Goal: Information Seeking & Learning: Learn about a topic

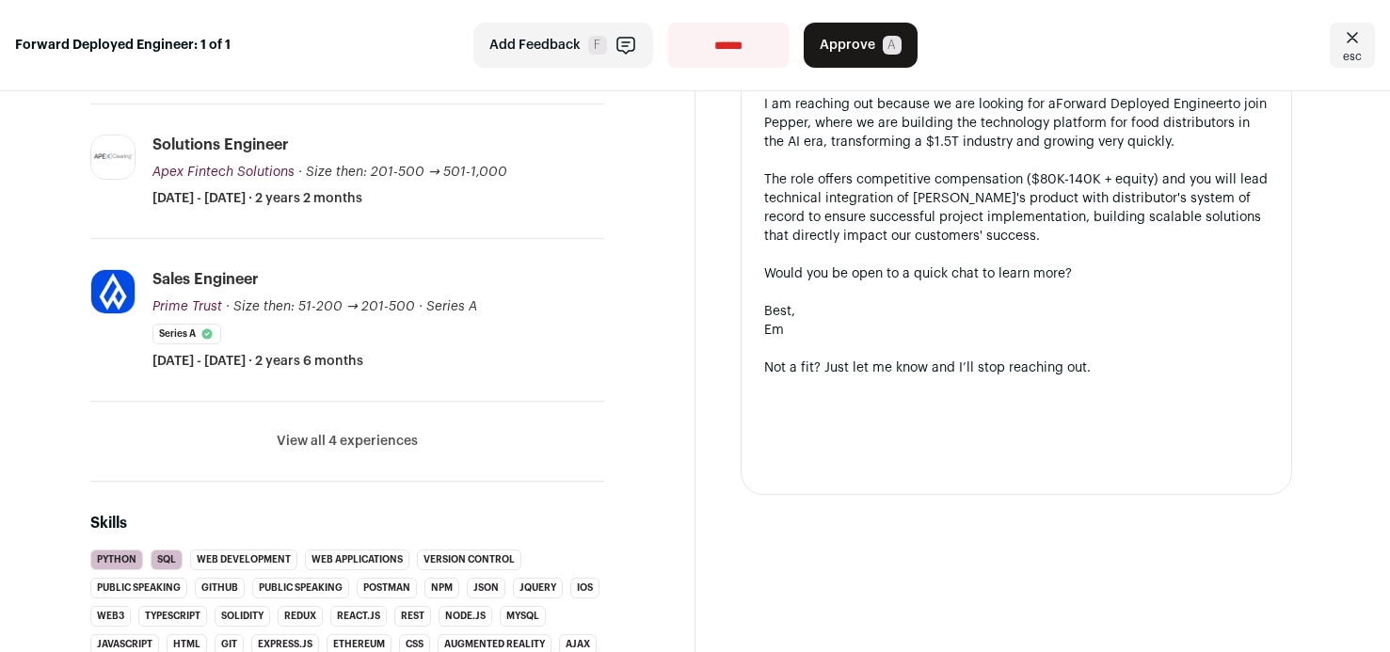
scroll to position [553, 0]
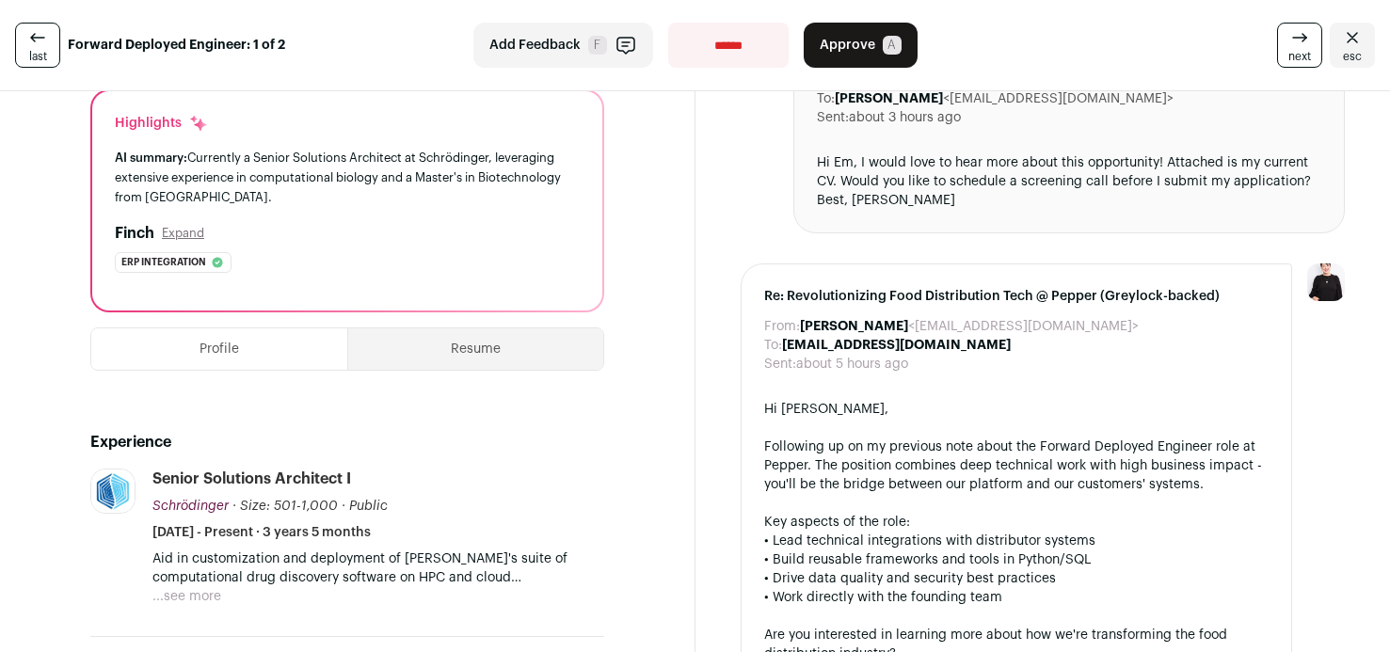
scroll to position [175, 0]
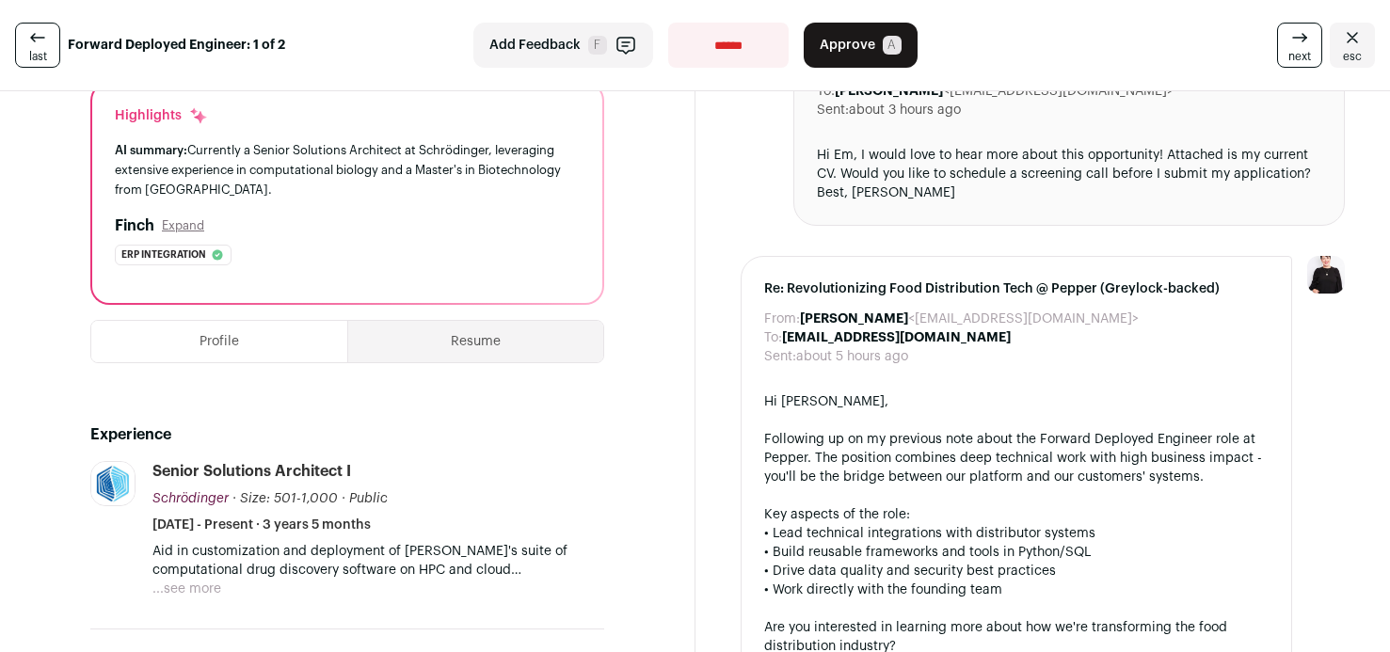
click at [190, 586] on button "...see more" at bounding box center [186, 589] width 69 height 19
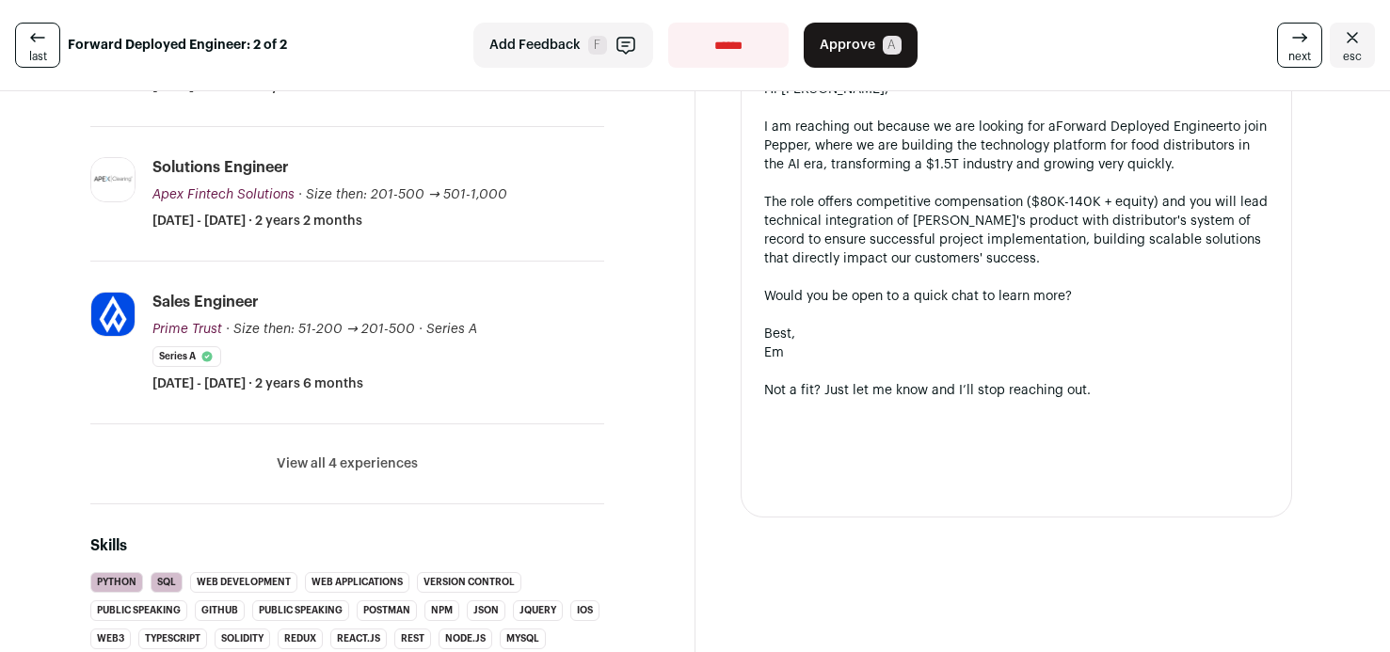
scroll to position [537, 0]
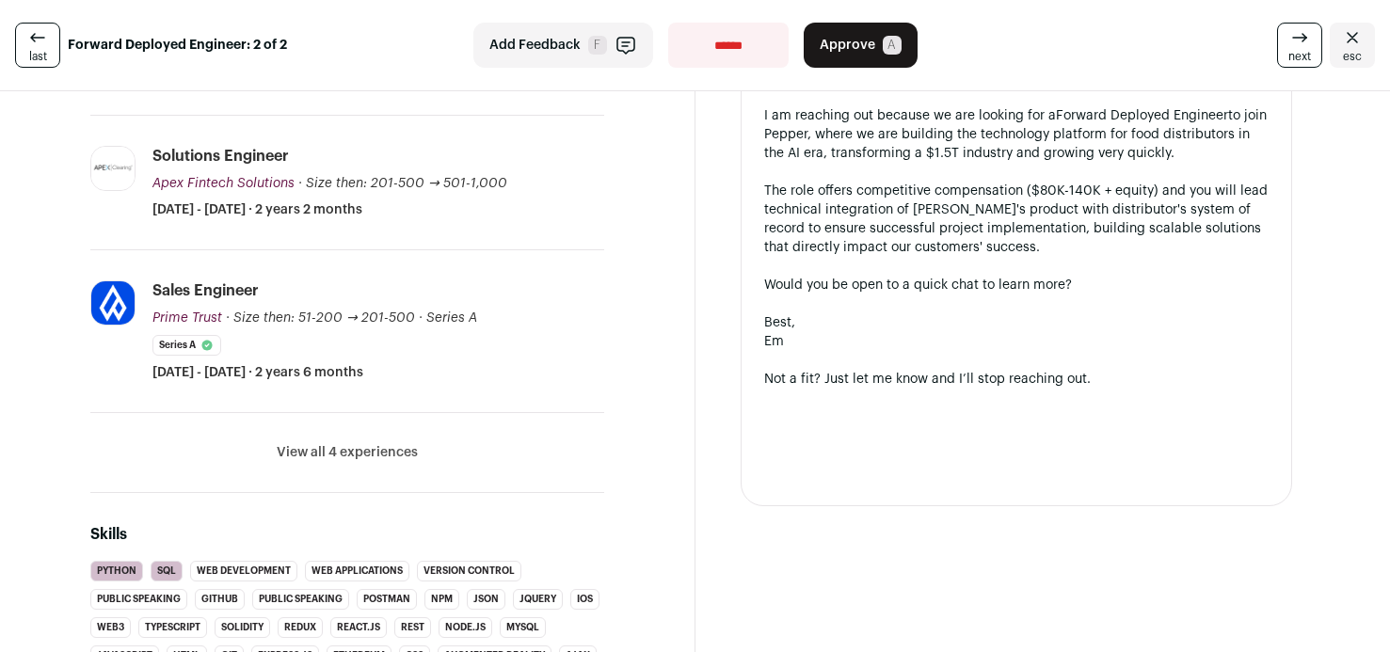
click at [347, 449] on button "View all 4 experiences" at bounding box center [347, 452] width 141 height 19
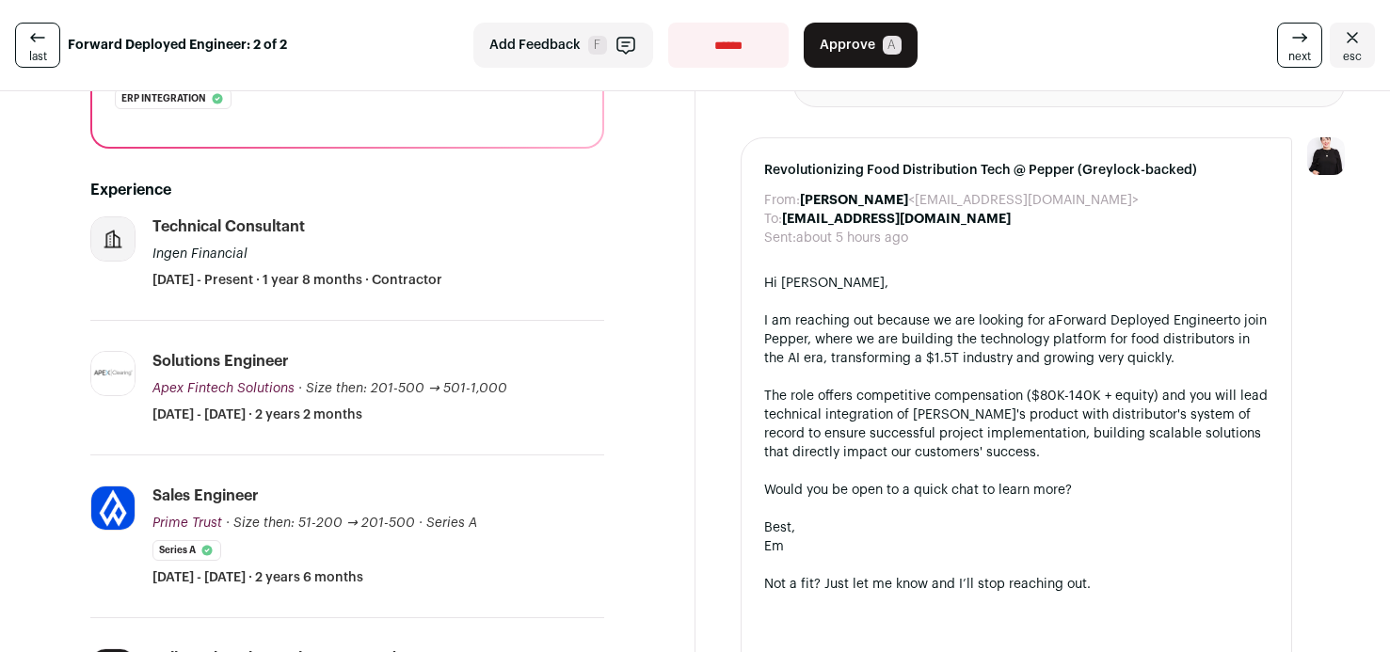
scroll to position [329, 0]
click at [180, 254] on span "Ingen Financial" at bounding box center [199, 255] width 95 height 13
drag, startPoint x: 264, startPoint y: 257, endPoint x: 153, endPoint y: 258, distance: 110.1
click at [152, 258] on div "Technical Consultant Ingen Financial February 2024 - Present · 1 year 8 months …" at bounding box center [378, 254] width 452 height 73
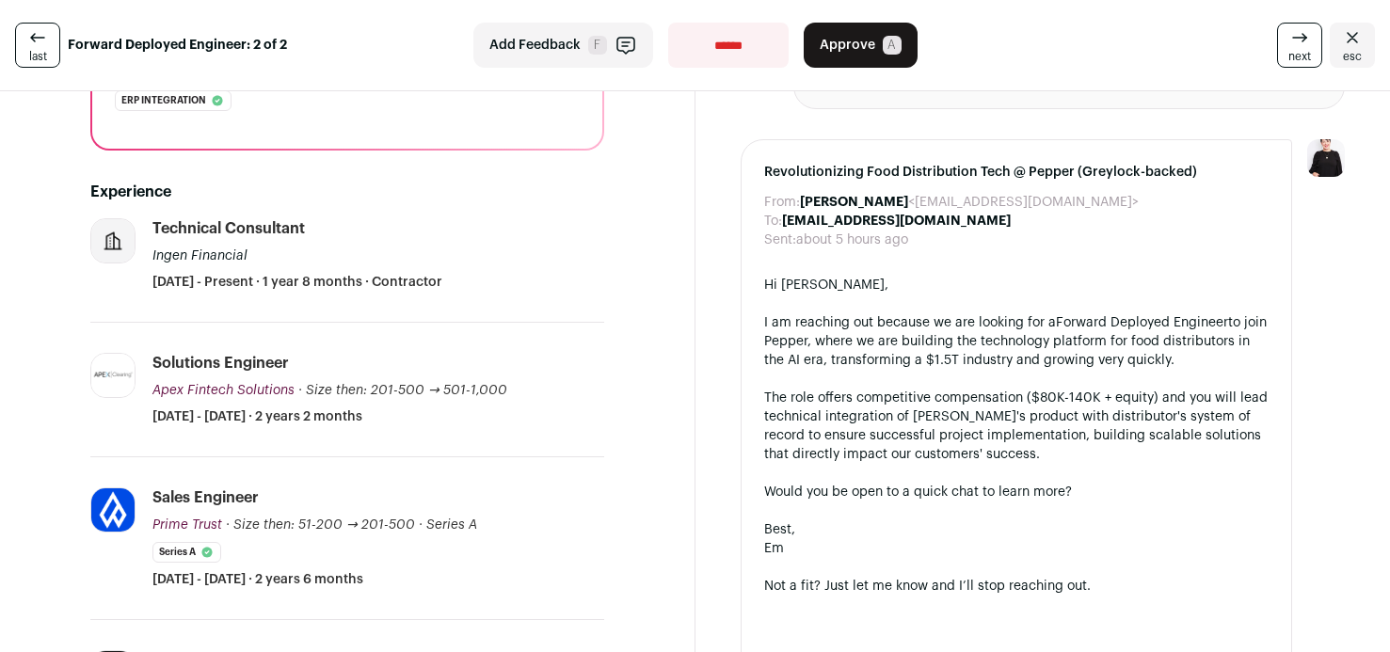
copy div "Ingen Financial"
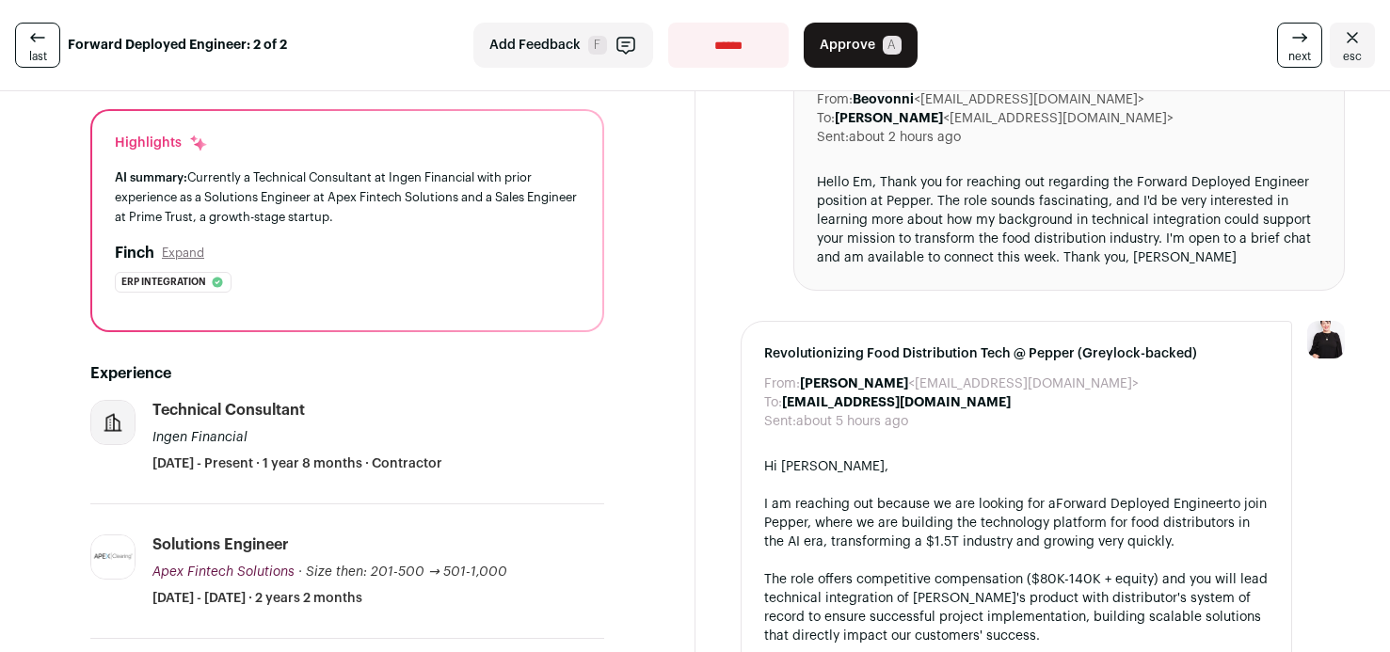
scroll to position [0, 0]
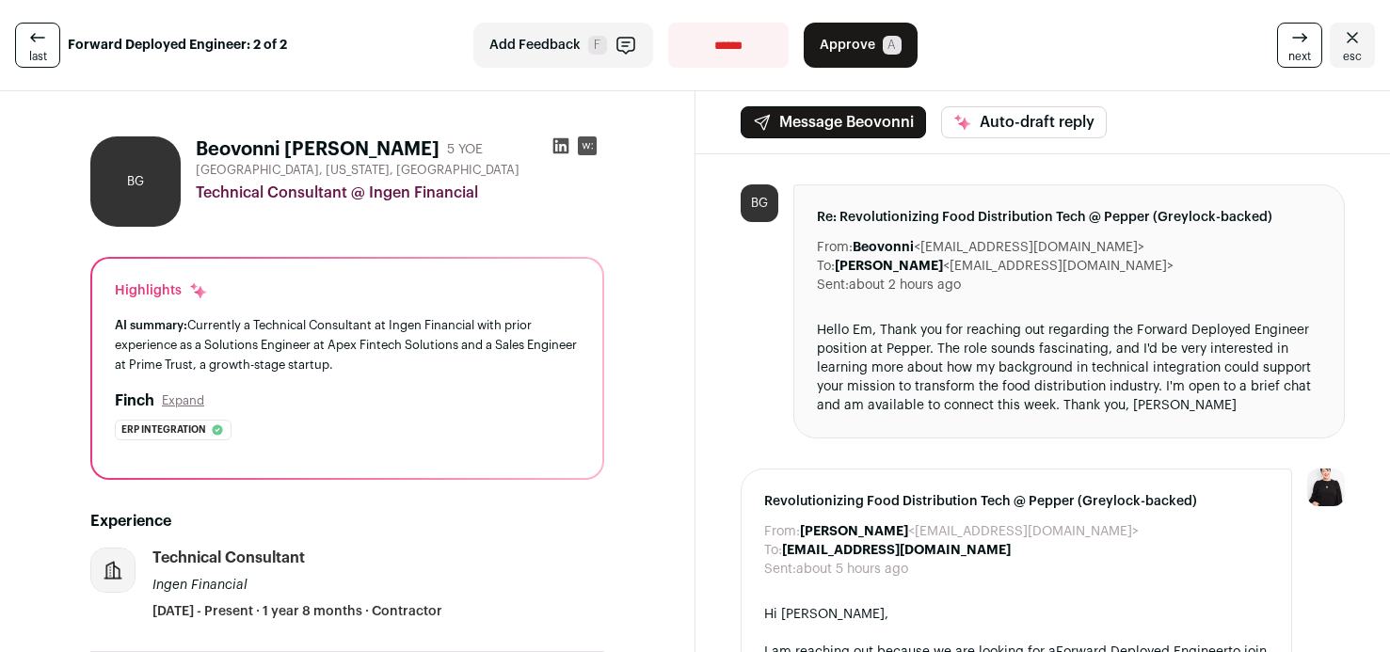
click at [560, 144] on icon at bounding box center [561, 145] width 19 height 19
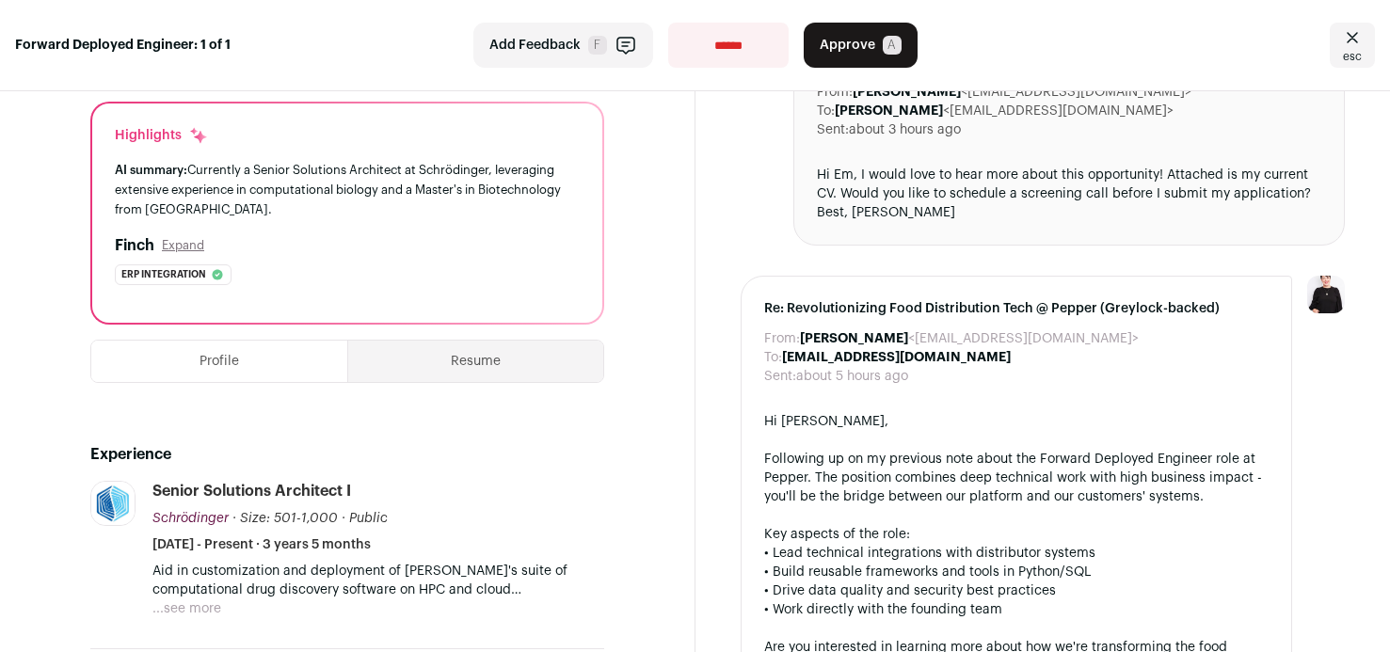
scroll to position [165, 0]
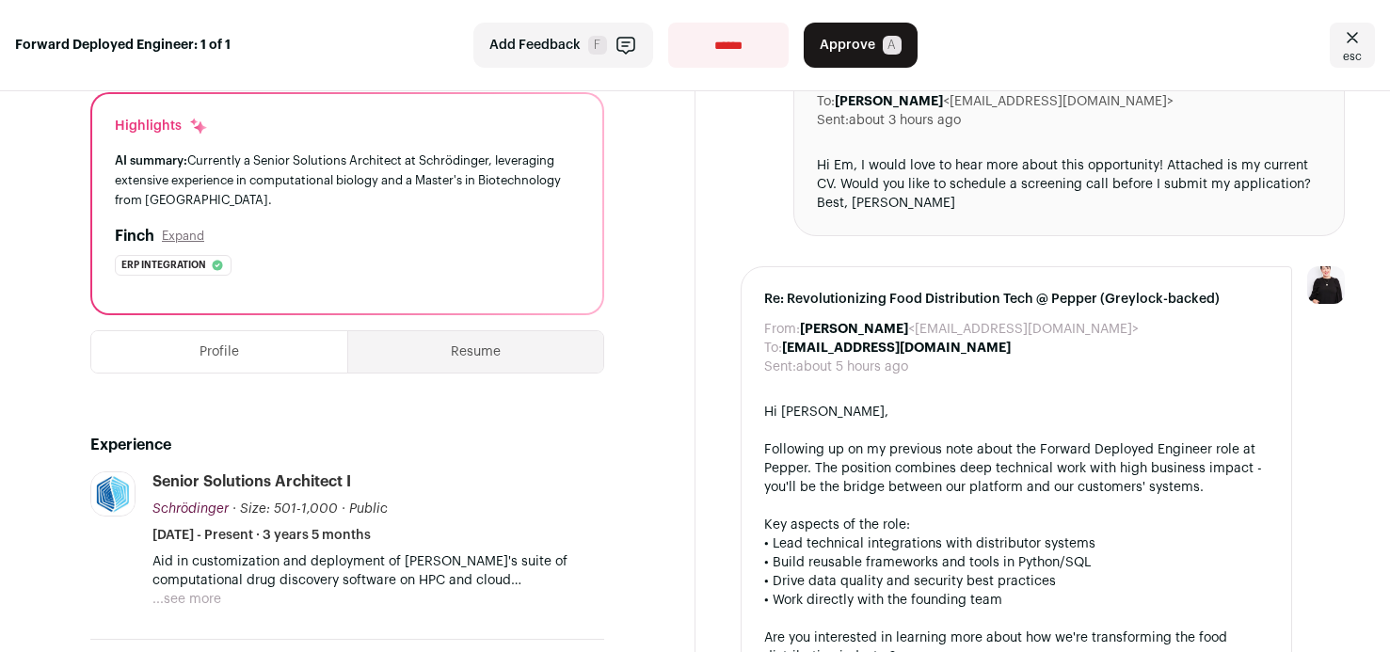
click at [467, 355] on button "Resume" at bounding box center [475, 351] width 255 height 41
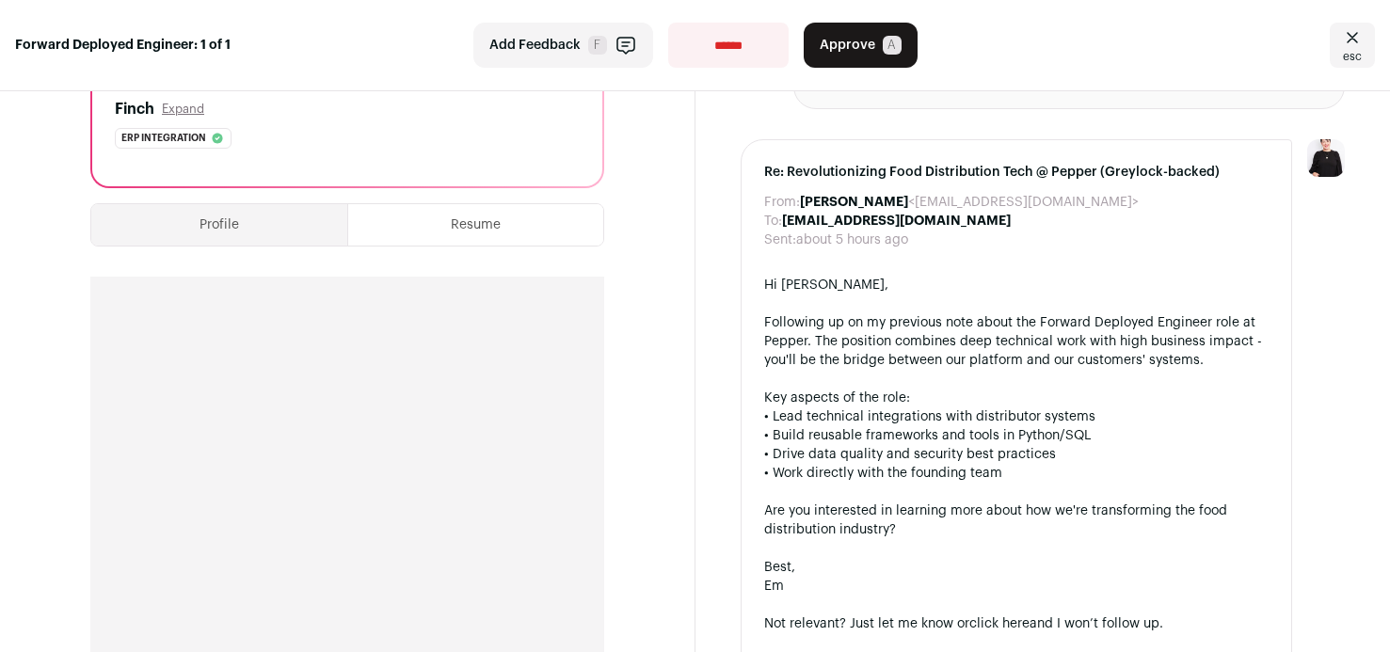
scroll to position [303, 0]
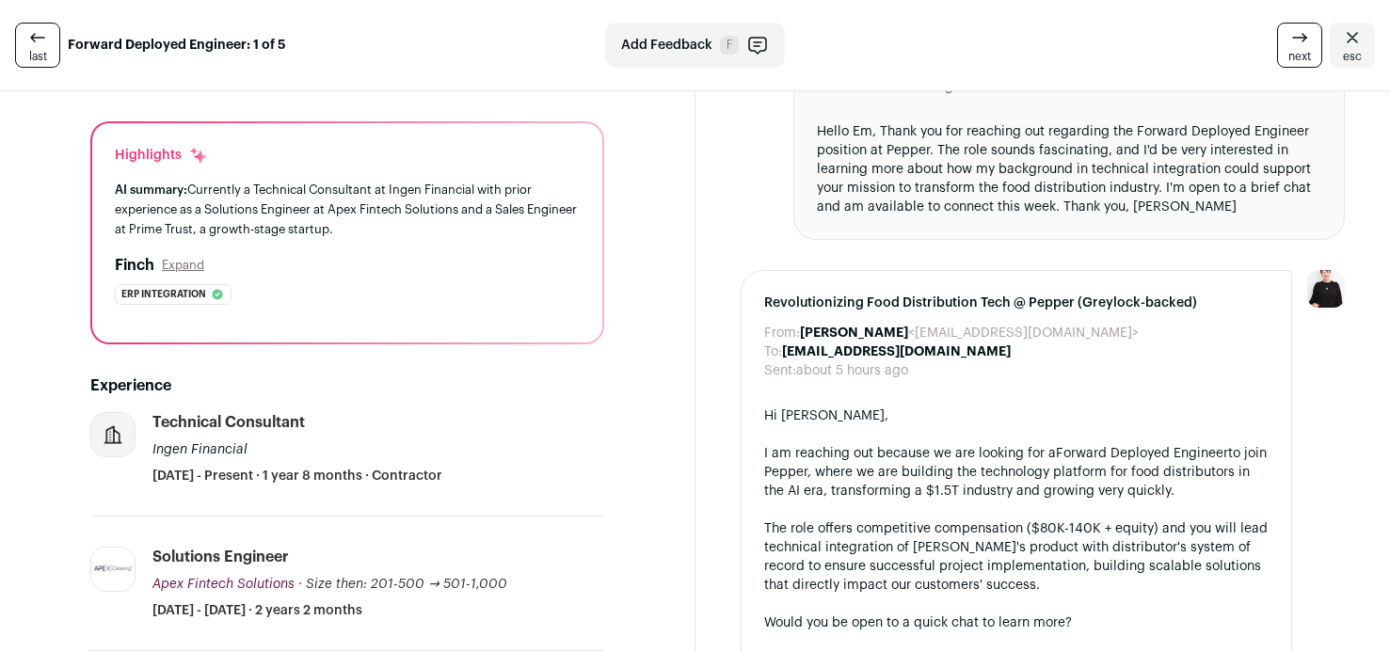
scroll to position [115, 0]
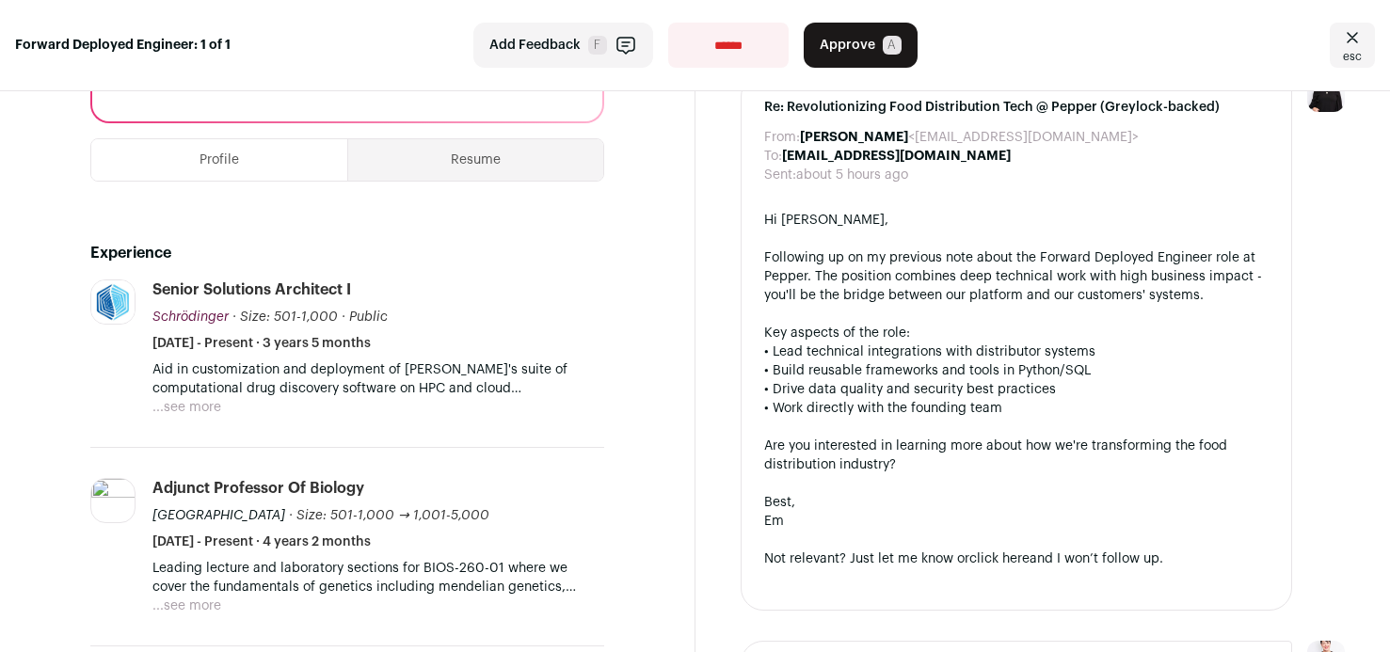
scroll to position [368, 0]
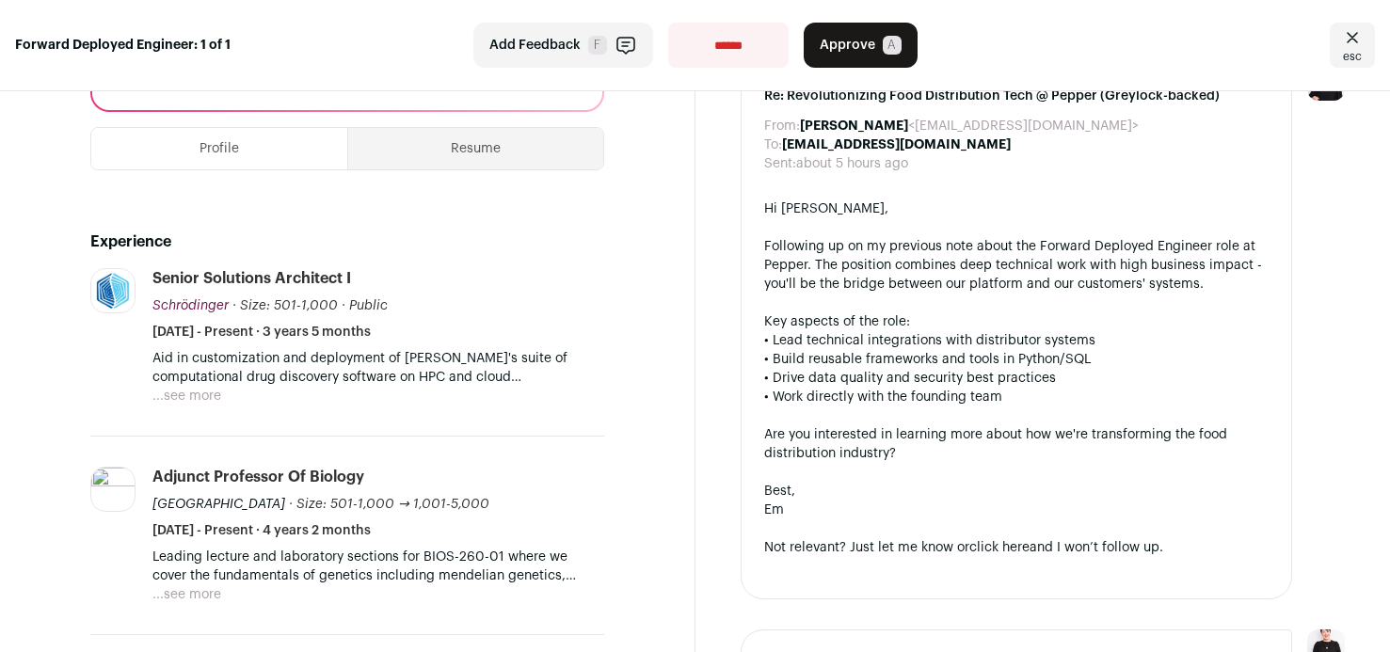
click at [207, 413] on li "Schrödinger schrodinger.com Add to company list Public / Private Public Company…" at bounding box center [347, 352] width 514 height 168
click at [204, 400] on button "...see more" at bounding box center [186, 396] width 69 height 19
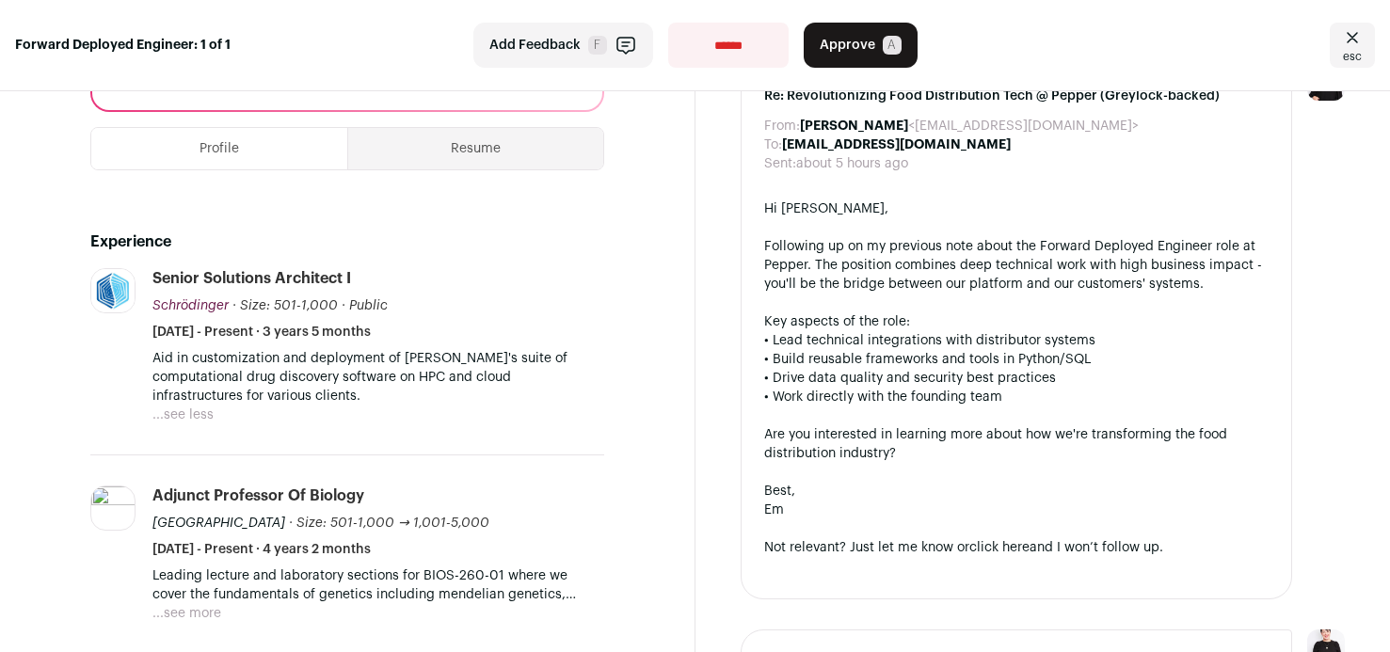
click at [184, 414] on button "...see less" at bounding box center [182, 415] width 61 height 19
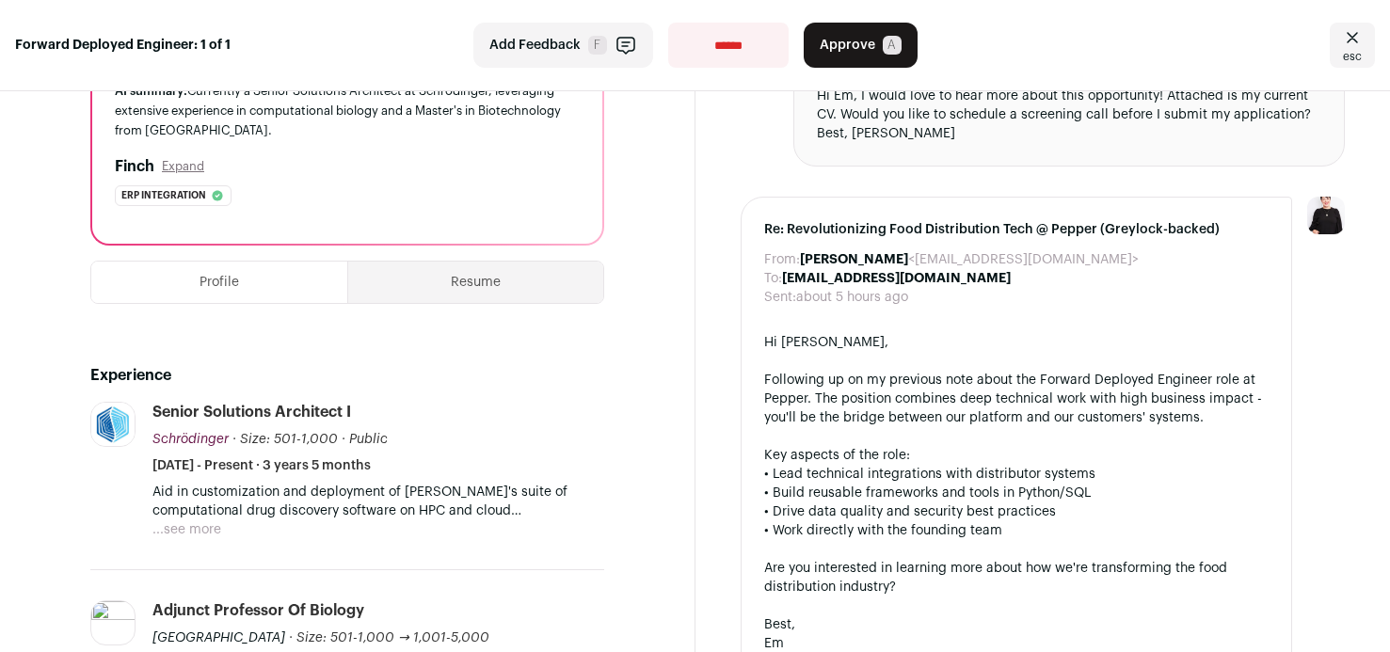
scroll to position [171, 0]
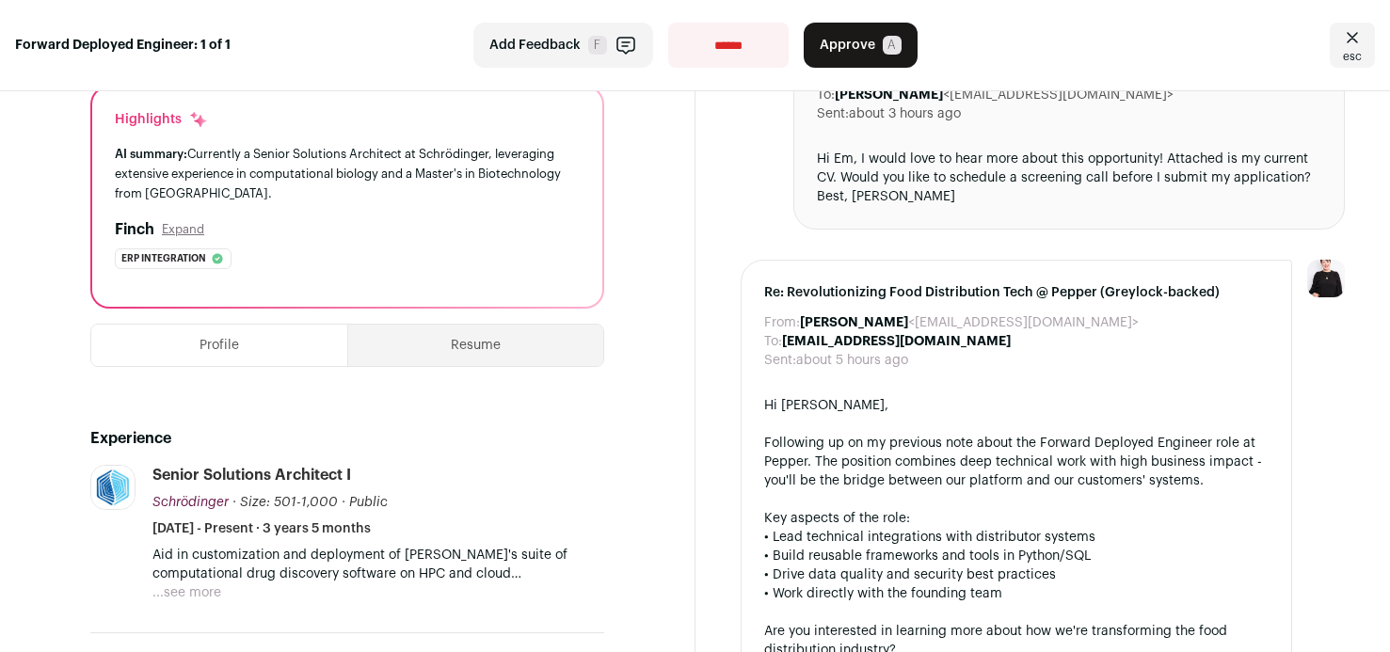
click at [438, 361] on button "Resume" at bounding box center [475, 345] width 255 height 41
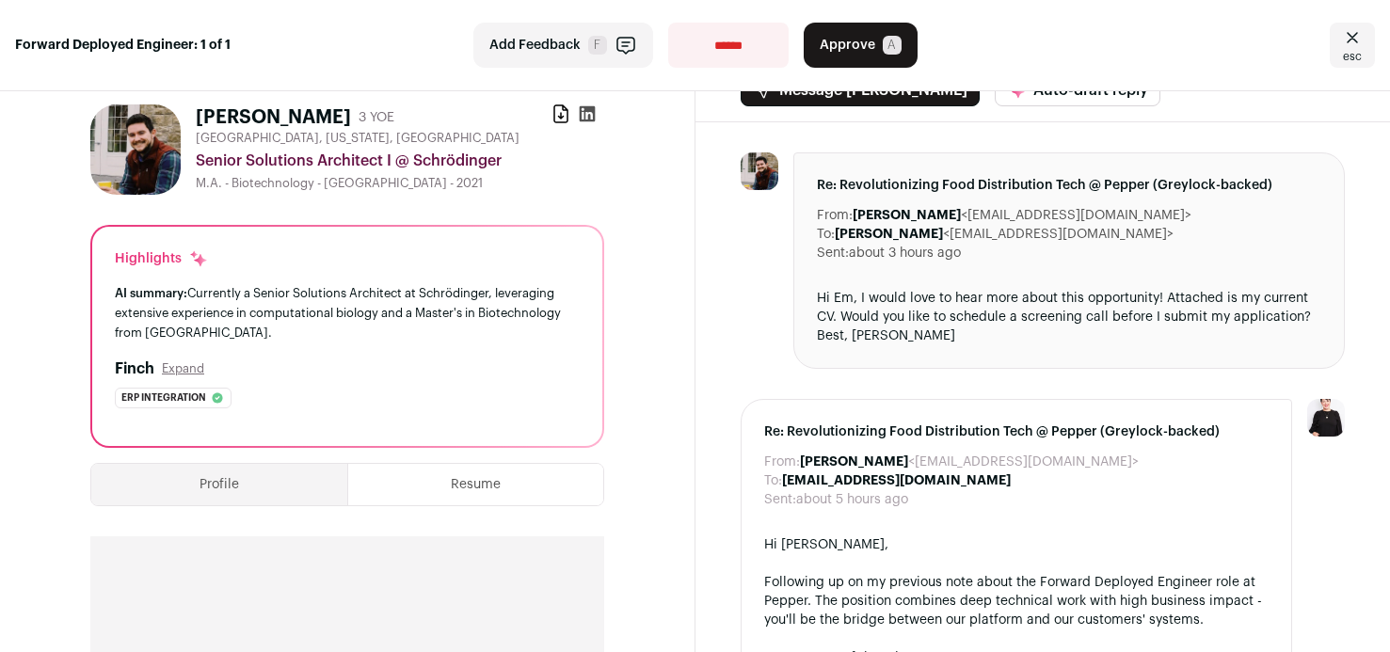
scroll to position [0, 0]
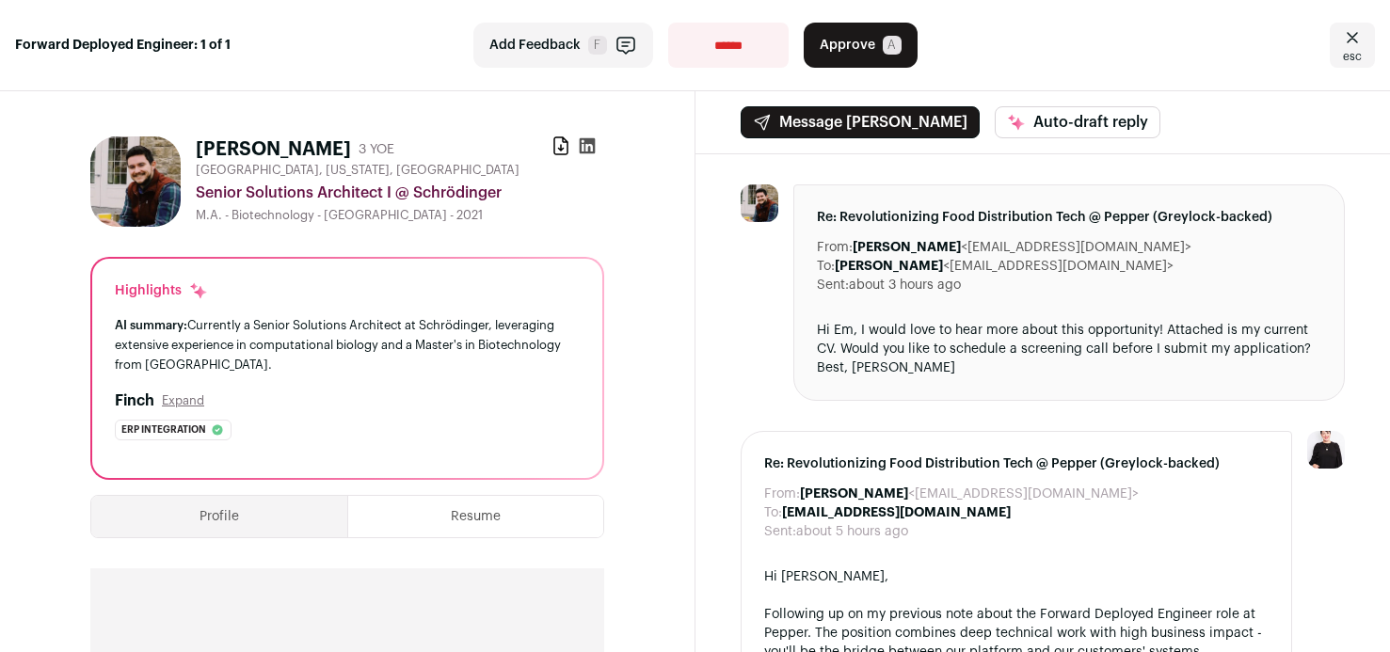
click at [586, 147] on icon at bounding box center [587, 145] width 19 height 19
